Goal: Task Accomplishment & Management: Use online tool/utility

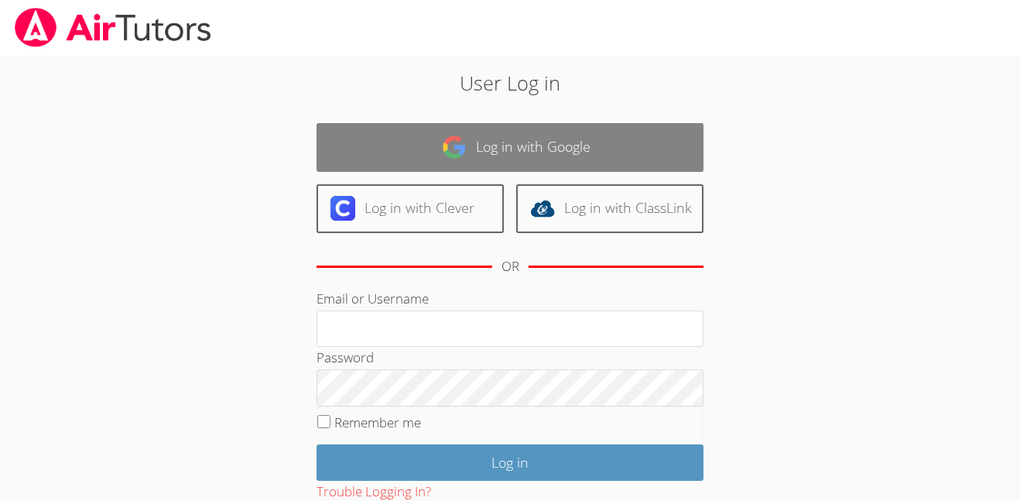
click at [572, 133] on link "Log in with Google" at bounding box center [509, 147] width 387 height 49
click at [402, 166] on link "Log in with Google" at bounding box center [509, 147] width 387 height 49
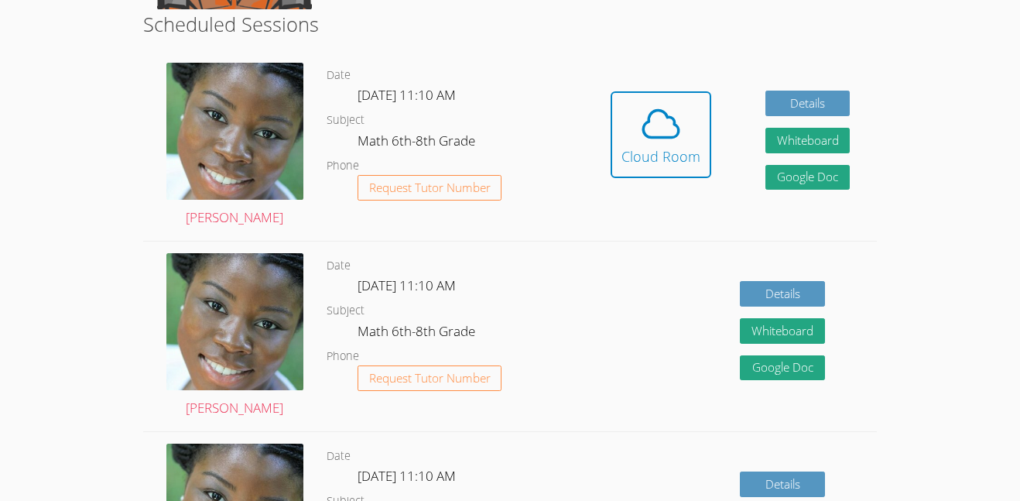
scroll to position [398, 0]
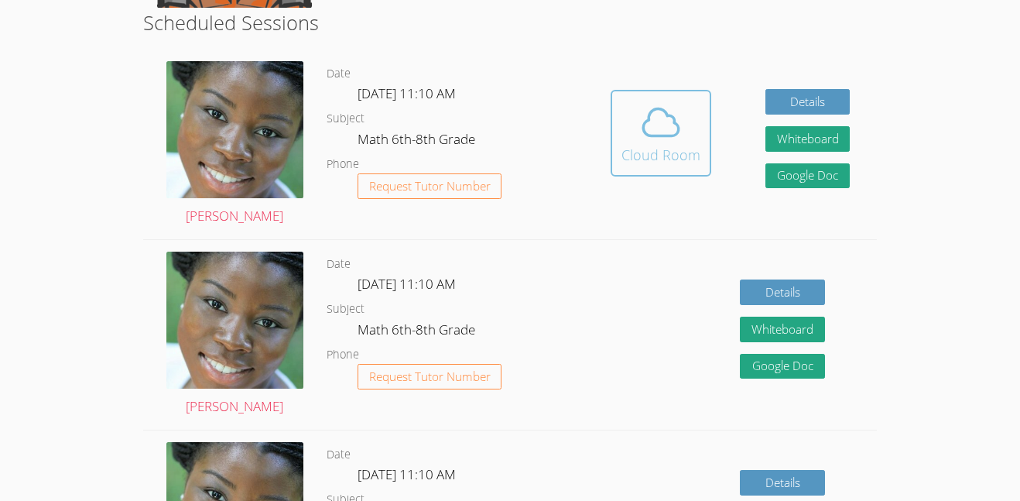
click at [692, 154] on div "Cloud Room" at bounding box center [660, 155] width 79 height 22
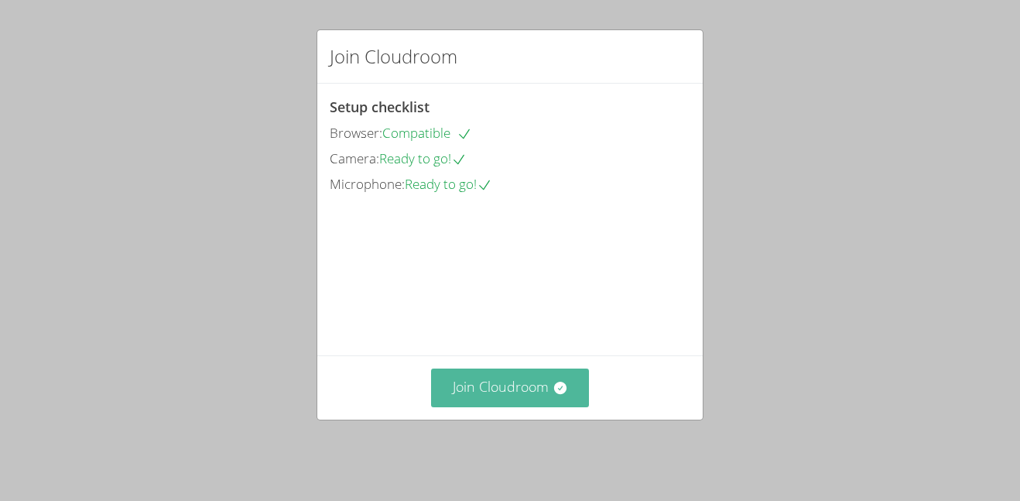
click at [484, 402] on button "Join Cloudroom" at bounding box center [510, 387] width 159 height 38
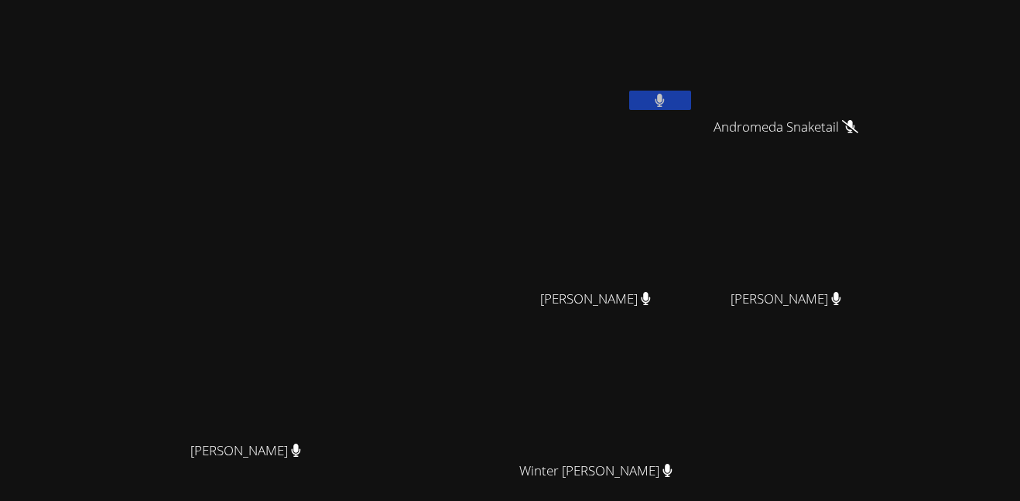
scroll to position [152, 0]
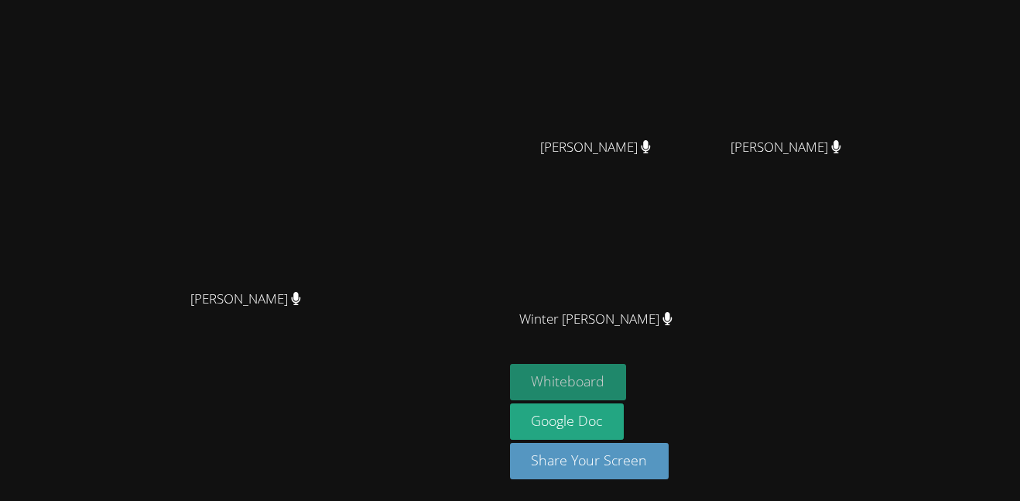
click at [627, 364] on button "Whiteboard" at bounding box center [568, 382] width 117 height 36
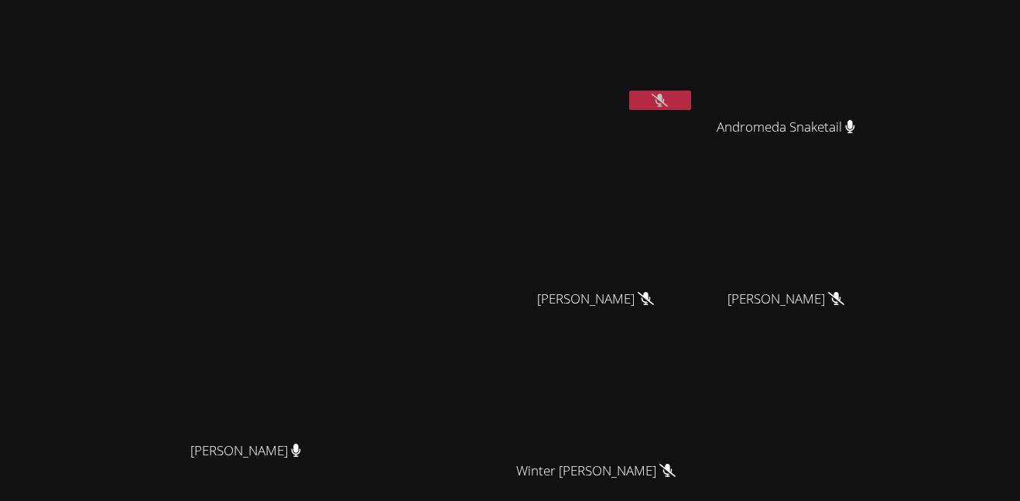
click at [691, 108] on button at bounding box center [660, 100] width 62 height 19
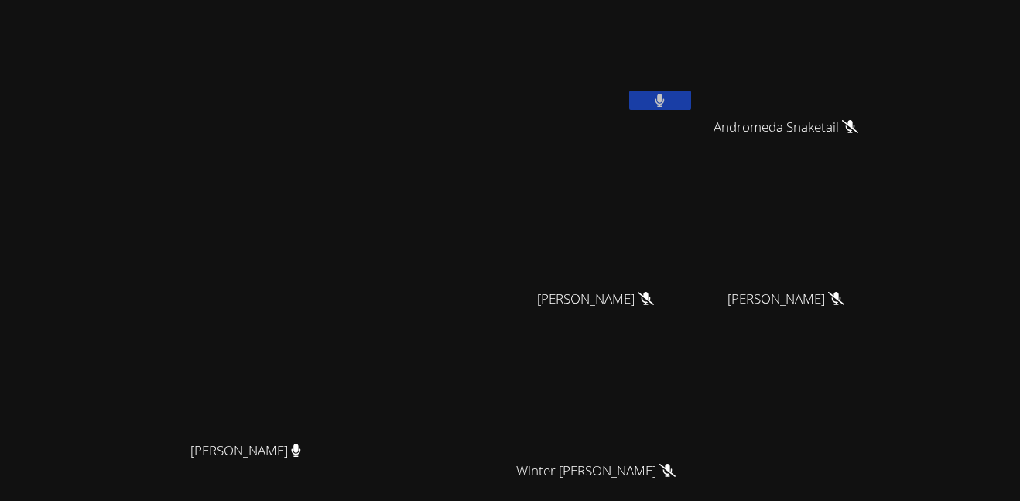
click at [691, 108] on button at bounding box center [660, 100] width 62 height 19
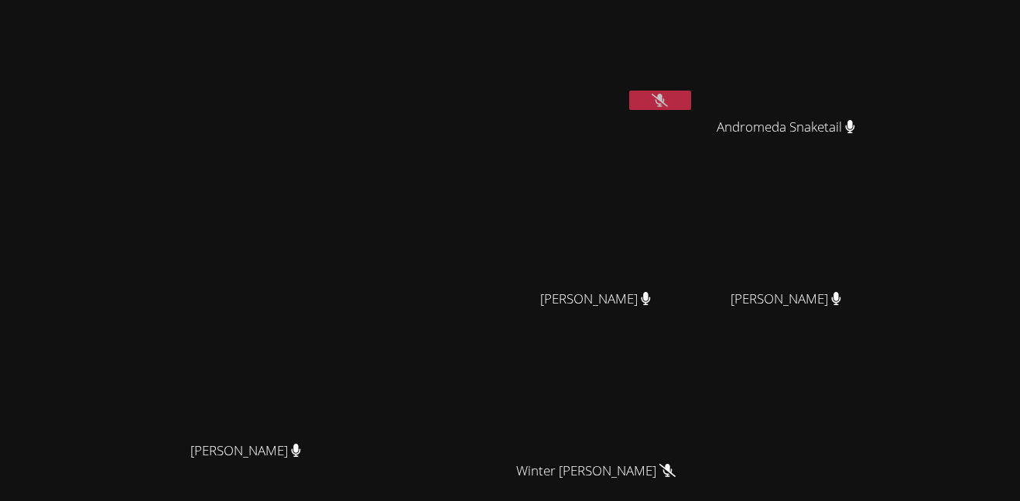
click at [691, 108] on button at bounding box center [660, 100] width 62 height 19
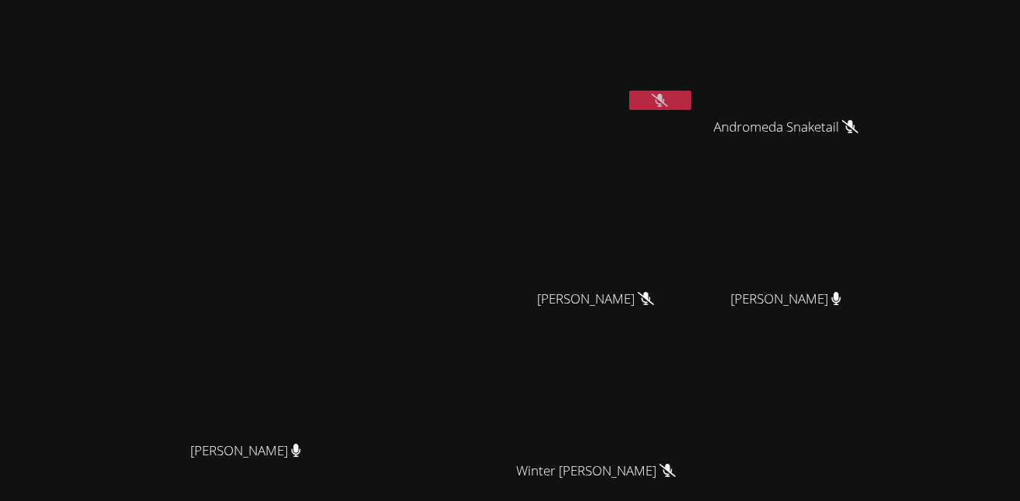
click at [691, 108] on button at bounding box center [660, 100] width 62 height 19
click at [691, 101] on button at bounding box center [660, 100] width 62 height 19
click at [668, 103] on icon at bounding box center [659, 100] width 16 height 13
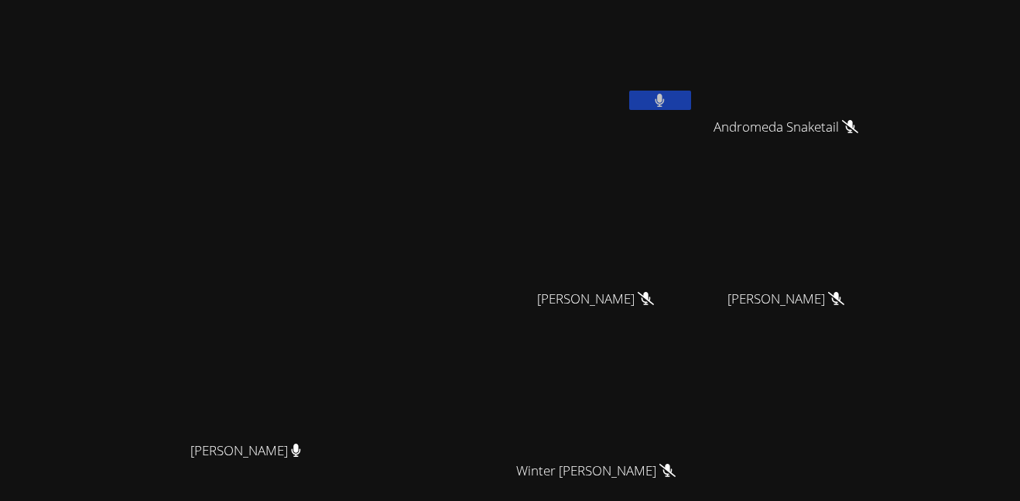
click at [691, 103] on button at bounding box center [660, 100] width 62 height 19
click at [691, 99] on button at bounding box center [660, 100] width 62 height 19
click at [691, 97] on button at bounding box center [660, 100] width 62 height 19
click at [668, 106] on icon at bounding box center [659, 100] width 16 height 13
click at [691, 106] on button at bounding box center [660, 100] width 62 height 19
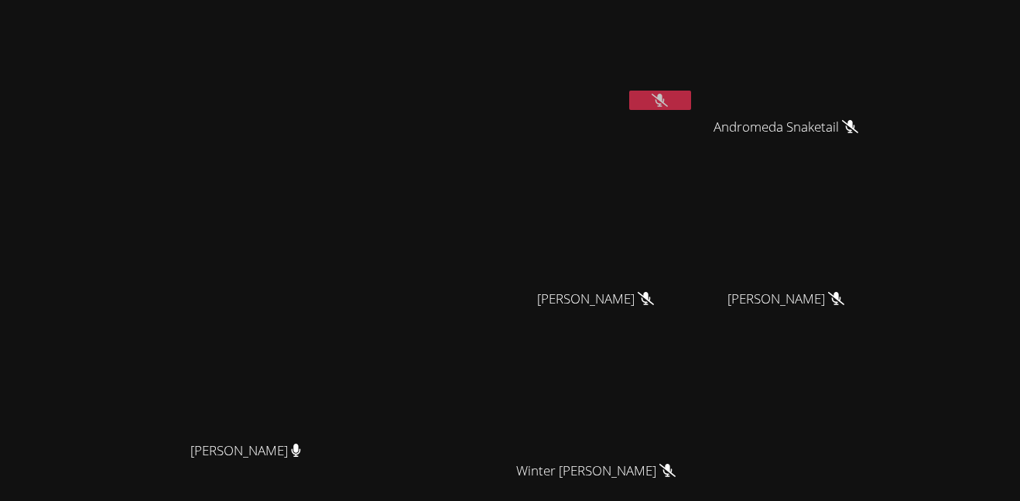
click at [691, 104] on button at bounding box center [660, 100] width 62 height 19
click at [691, 103] on button at bounding box center [660, 100] width 62 height 19
click at [694, 85] on video at bounding box center [602, 58] width 184 height 104
click at [691, 91] on button at bounding box center [660, 100] width 62 height 19
click at [691, 100] on button at bounding box center [660, 100] width 62 height 19
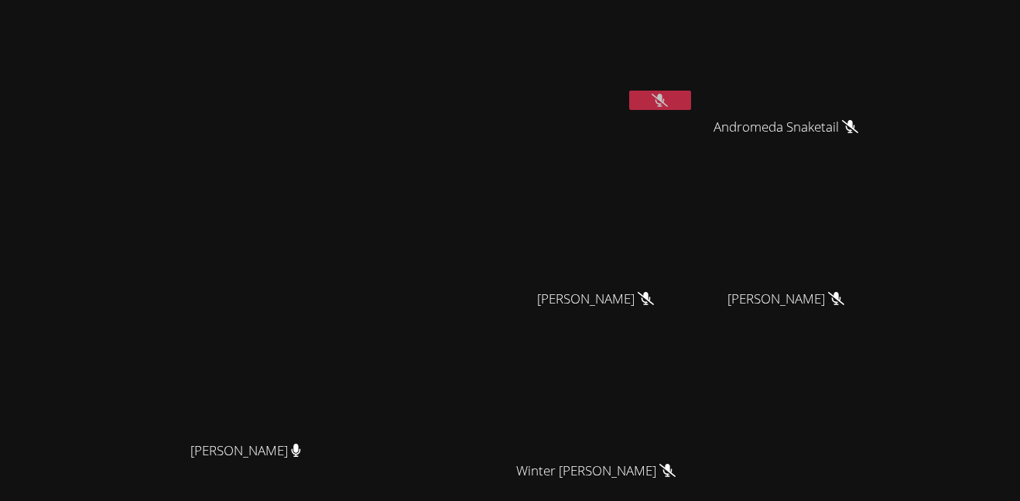
click at [668, 104] on icon at bounding box center [659, 100] width 16 height 13
click at [665, 104] on icon at bounding box center [660, 100] width 10 height 13
click at [668, 104] on icon at bounding box center [659, 100] width 16 height 13
click at [665, 104] on icon at bounding box center [660, 100] width 10 height 13
click at [668, 97] on icon at bounding box center [659, 100] width 16 height 13
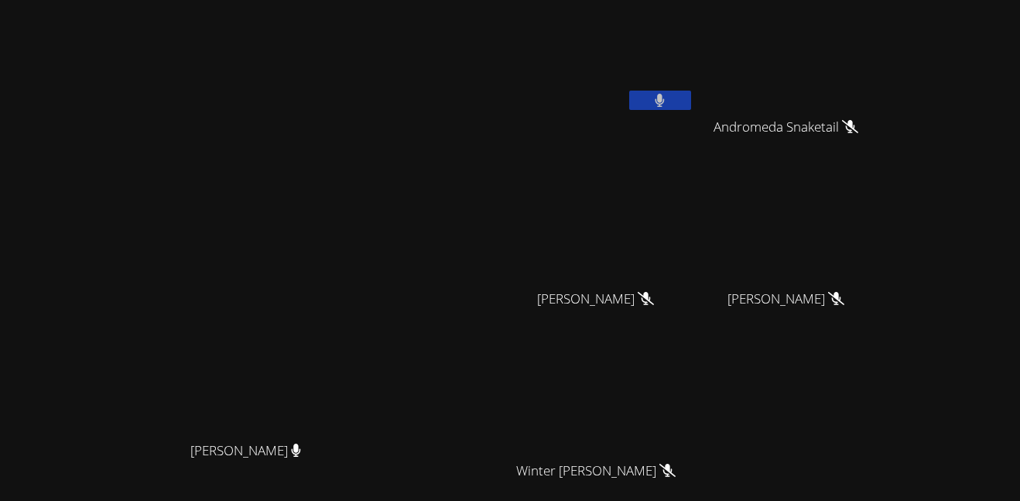
click at [691, 101] on button at bounding box center [660, 100] width 62 height 19
click at [691, 98] on button at bounding box center [660, 100] width 62 height 19
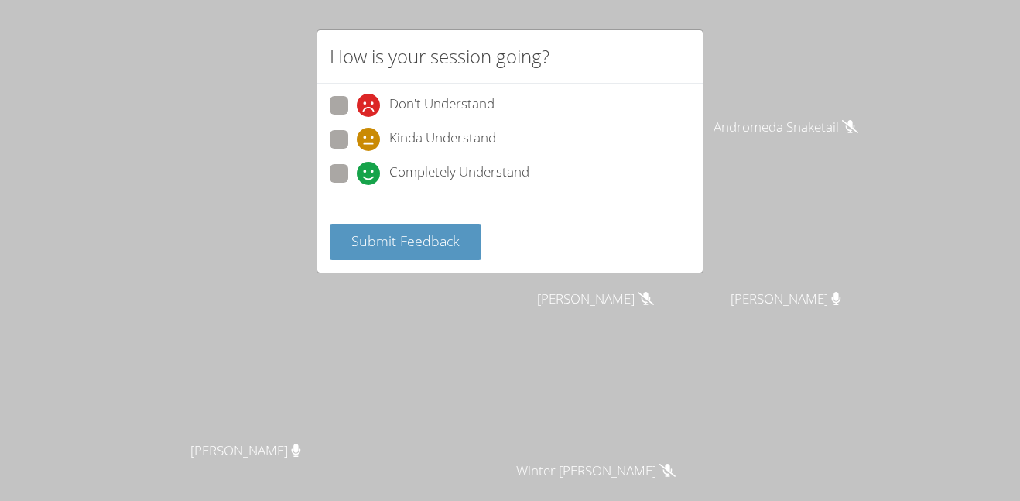
click at [439, 176] on span "Completely Understand" at bounding box center [459, 173] width 140 height 23
click at [370, 176] on input "Completely Understand" at bounding box center [363, 170] width 13 height 13
radio input "true"
click at [400, 239] on span "Submit Feedback" at bounding box center [405, 240] width 108 height 19
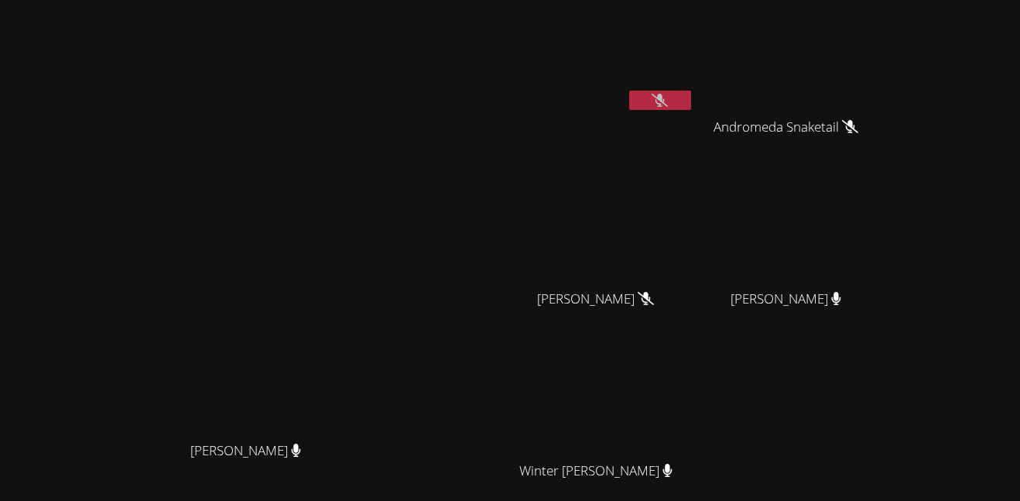
click at [691, 106] on button at bounding box center [660, 100] width 62 height 19
click at [691, 108] on button at bounding box center [660, 100] width 62 height 19
